Goal: Information Seeking & Learning: Learn about a topic

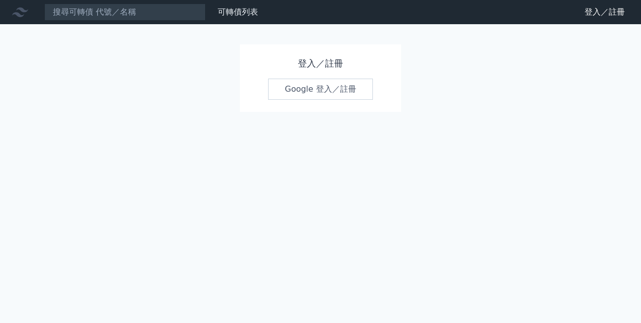
click at [303, 91] on link "Google 登入／註冊" at bounding box center [320, 89] width 105 height 21
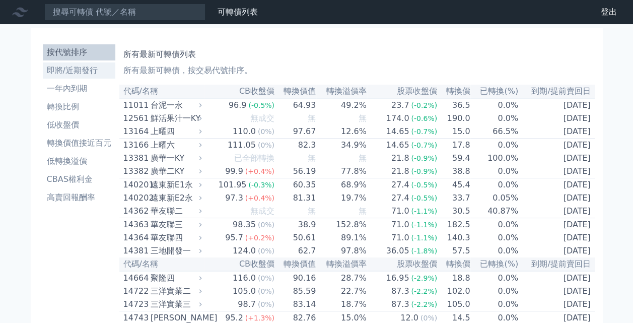
click at [79, 73] on li "即將/近期發行" at bounding box center [79, 71] width 73 height 12
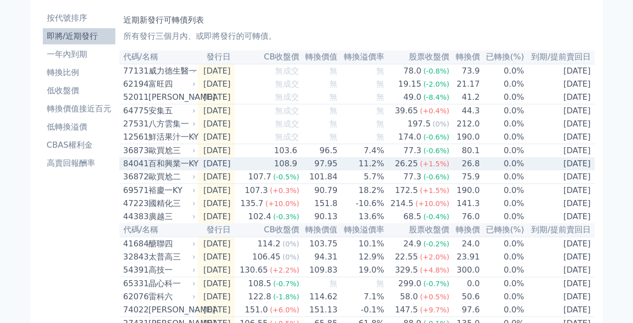
scroll to position [50, 0]
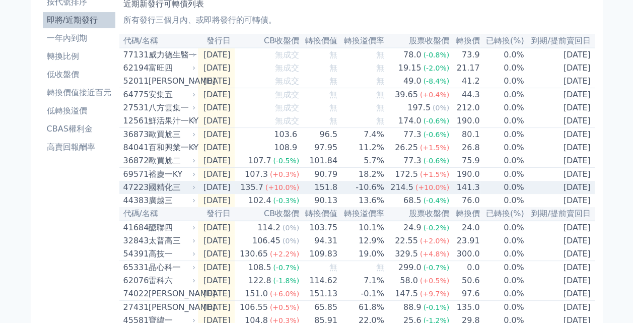
click at [195, 189] on icon at bounding box center [194, 188] width 2 height 4
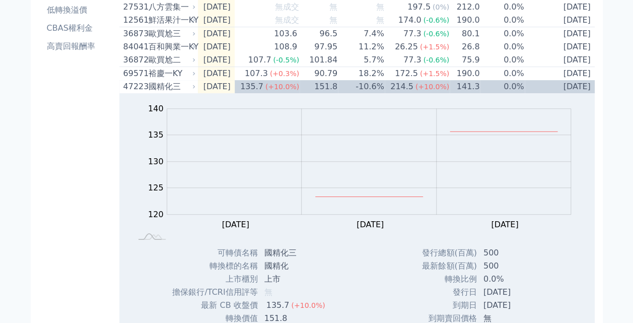
scroll to position [101, 0]
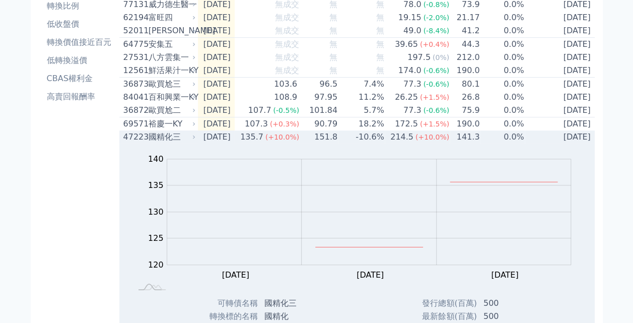
click at [194, 139] on icon at bounding box center [194, 138] width 2 height 4
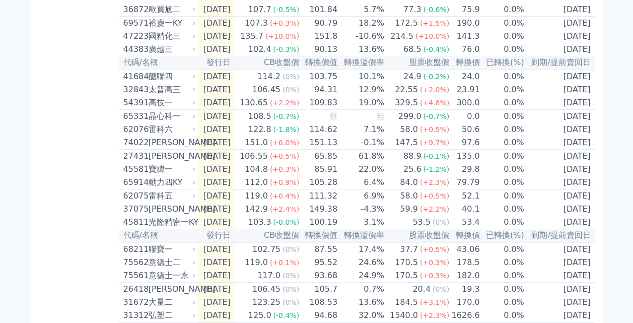
scroll to position [0, 0]
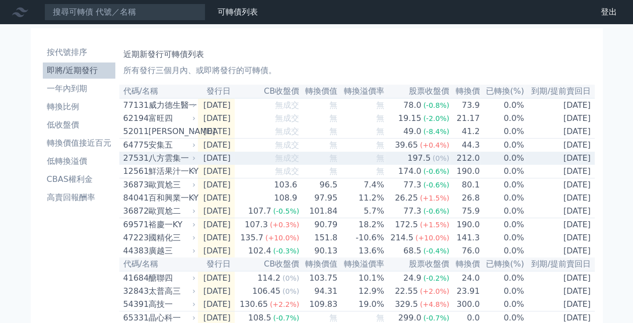
click at [194, 161] on icon at bounding box center [194, 158] width 6 height 6
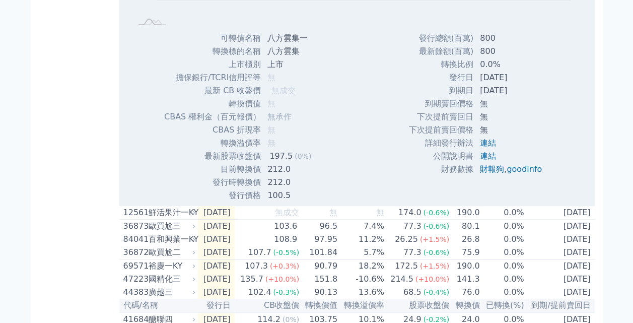
scroll to position [302, 0]
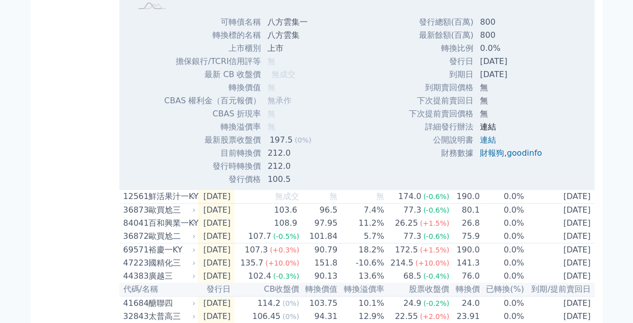
click at [490, 132] on link "連結" at bounding box center [488, 127] width 16 height 10
click at [485, 143] on link "連結" at bounding box center [488, 140] width 16 height 10
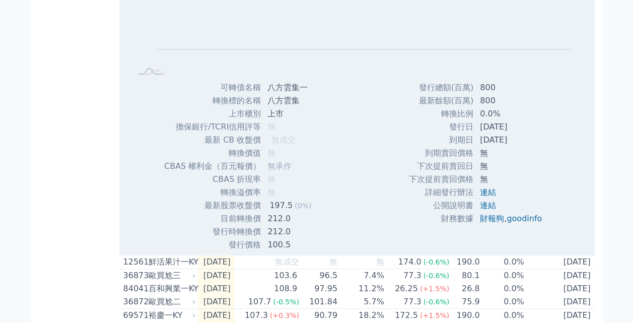
scroll to position [151, 0]
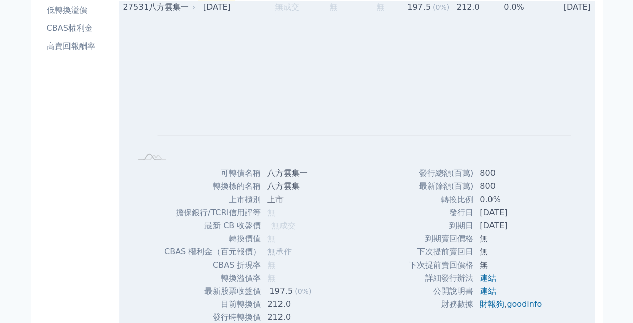
click at [197, 10] on icon at bounding box center [194, 7] width 6 height 6
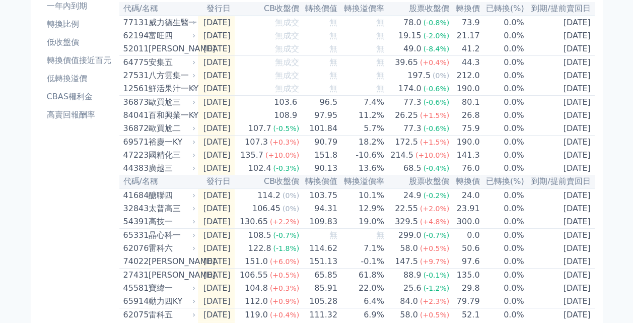
scroll to position [0, 0]
